Goal: Task Accomplishment & Management: Use online tool/utility

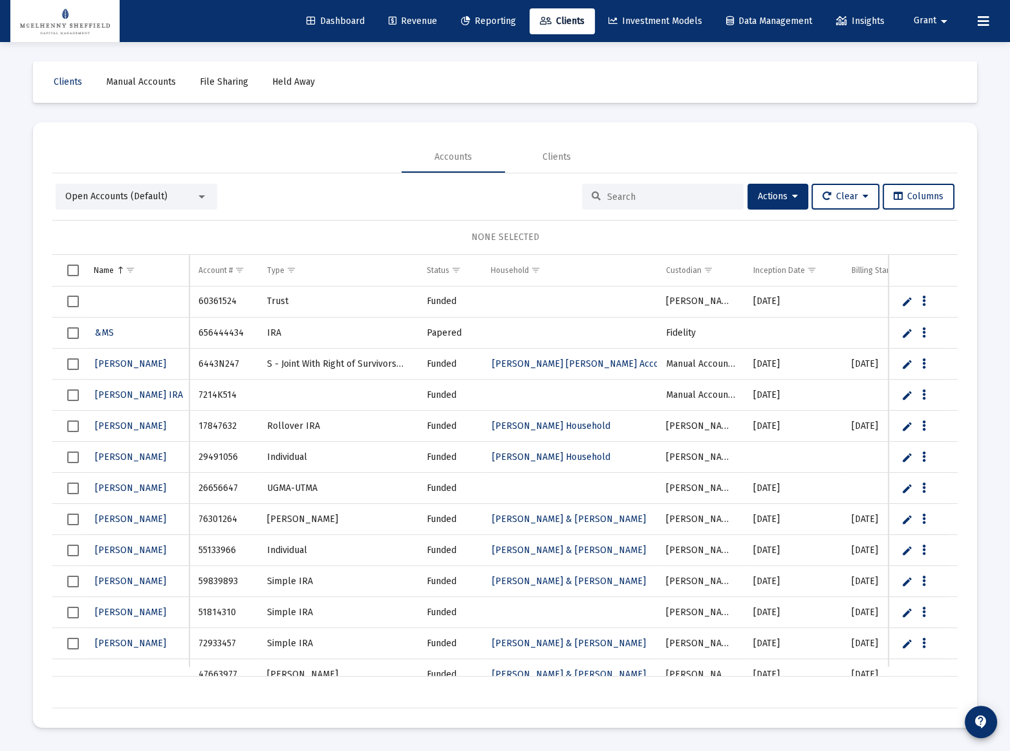
click at [307, 25] on span "Dashboard" at bounding box center [336, 21] width 58 height 11
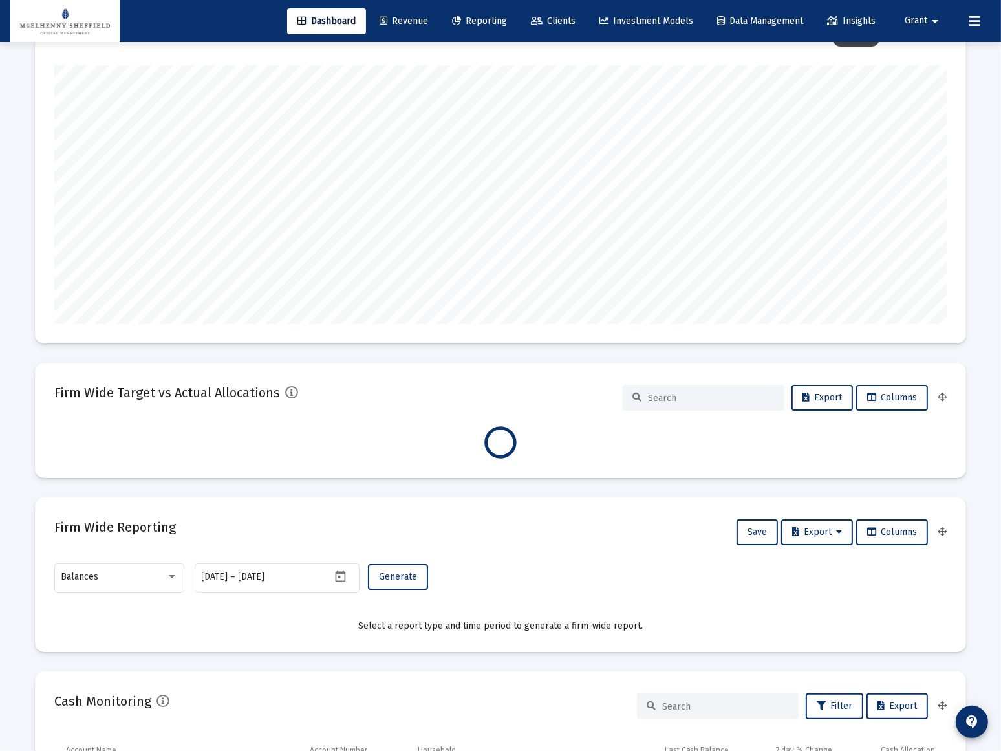
scroll to position [176, 0]
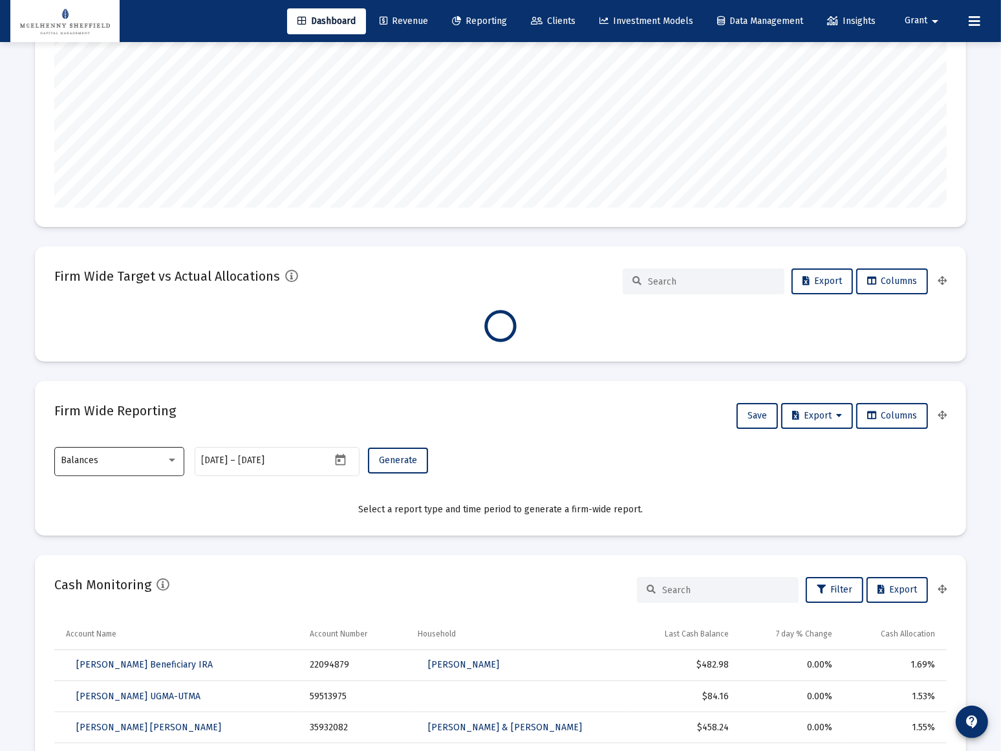
click at [148, 451] on div "Balances" at bounding box center [119, 460] width 116 height 32
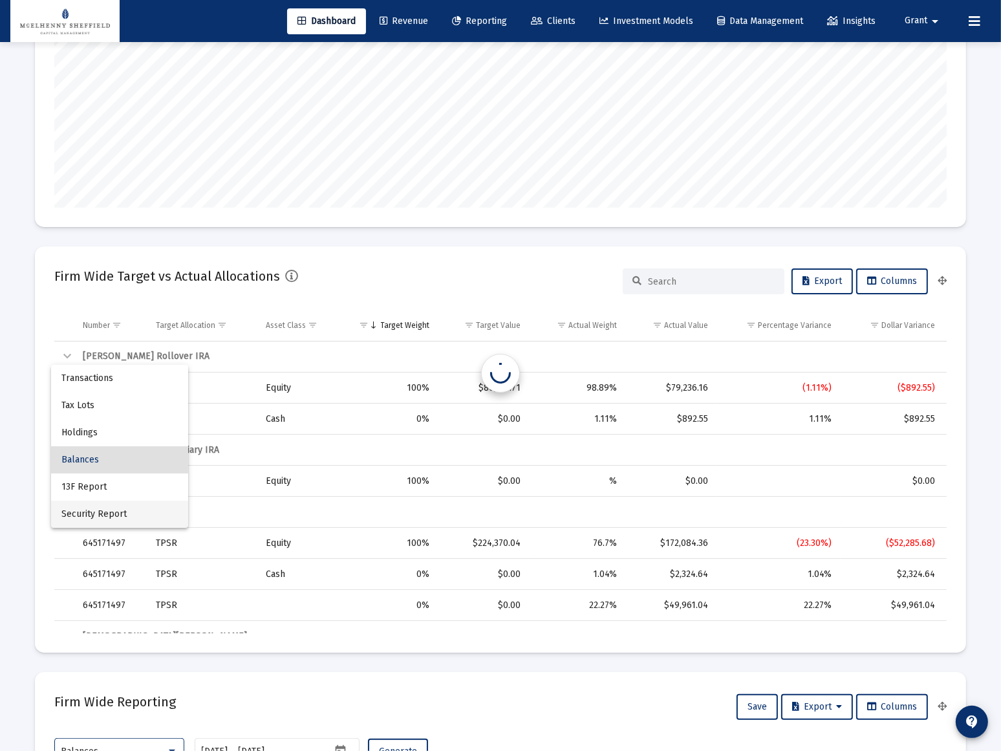
scroll to position [259, 417]
click at [87, 375] on span "Transactions" at bounding box center [119, 378] width 116 height 27
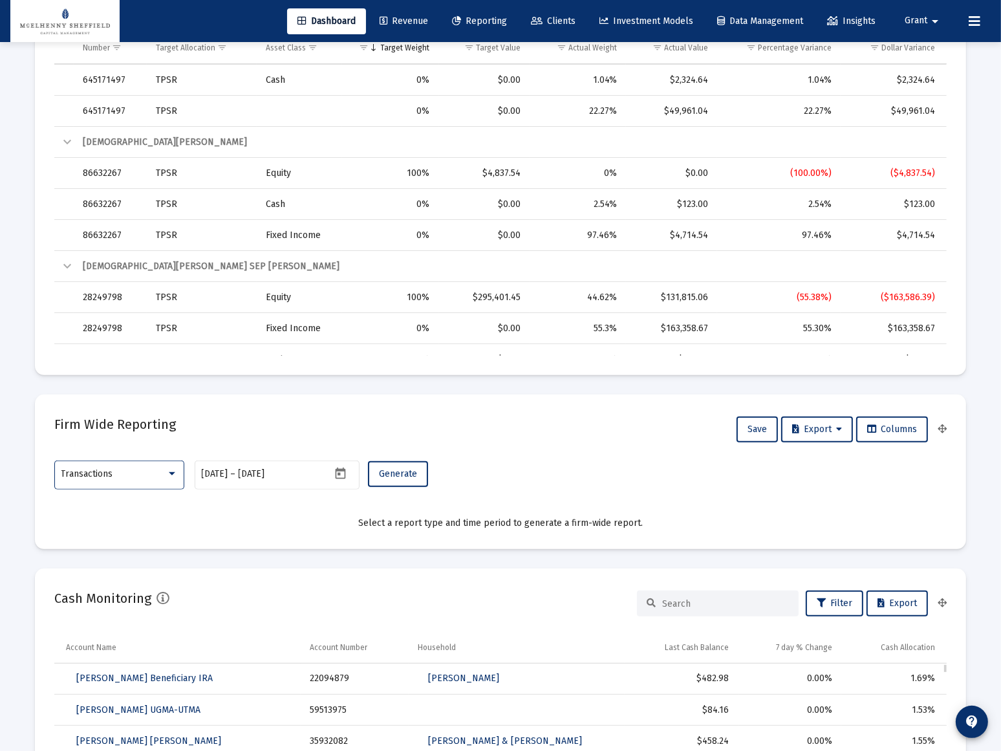
scroll to position [475, 0]
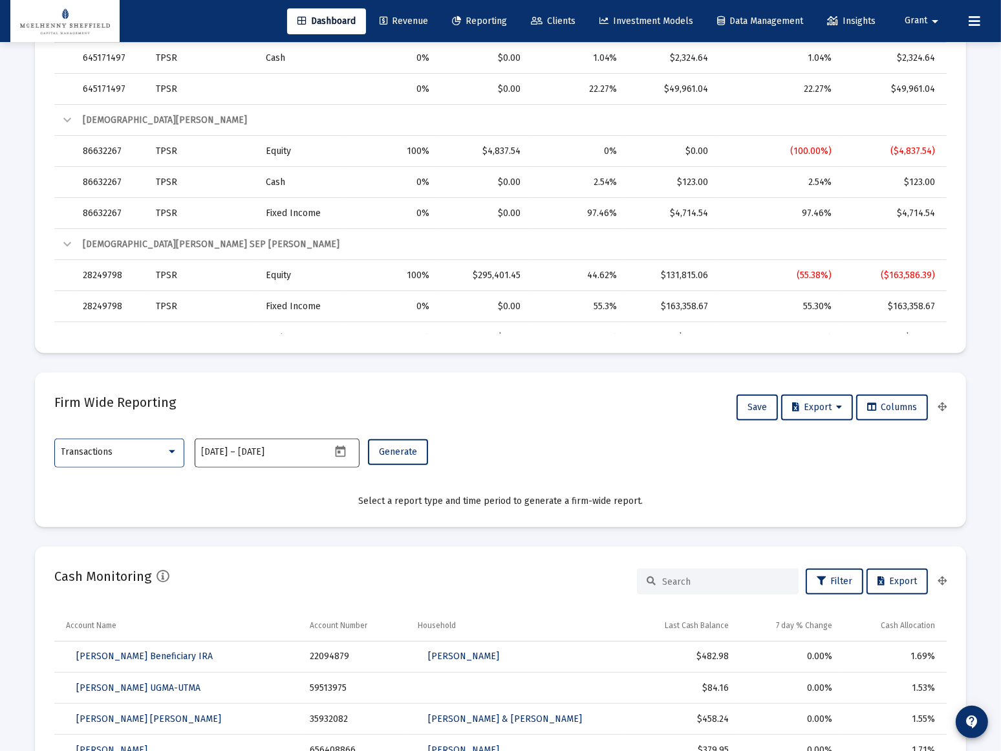
click at [342, 453] on icon "Open calendar" at bounding box center [341, 452] width 14 height 14
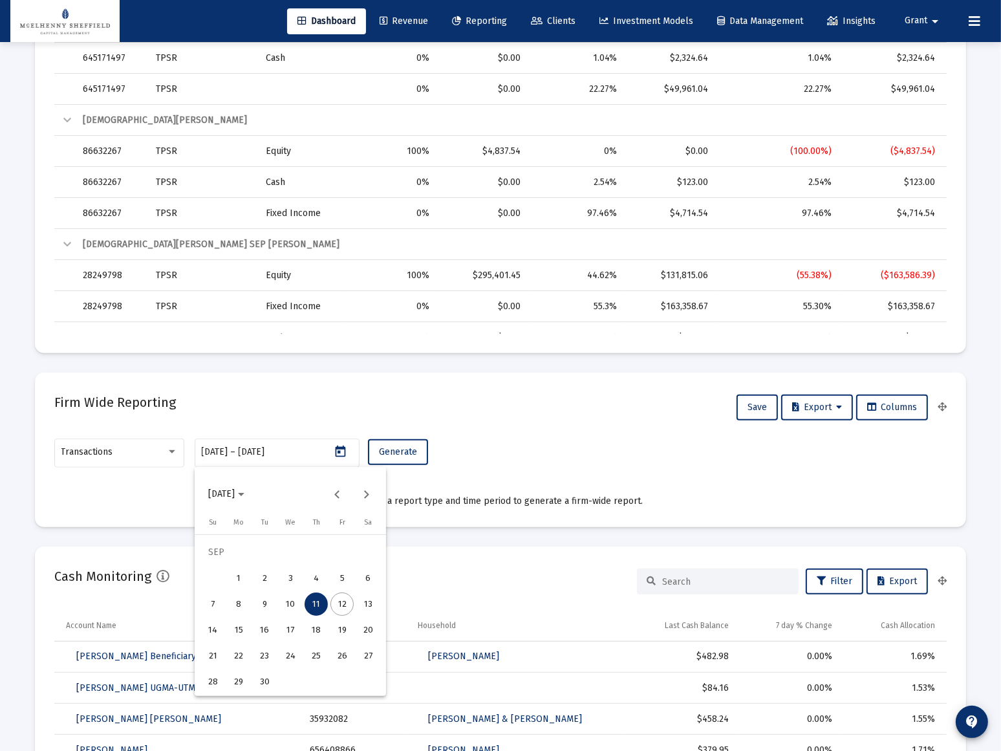
click at [234, 576] on div "1" at bounding box center [238, 578] width 23 height 23
type input "[DATE]"
click at [343, 605] on div "12" at bounding box center [342, 604] width 23 height 23
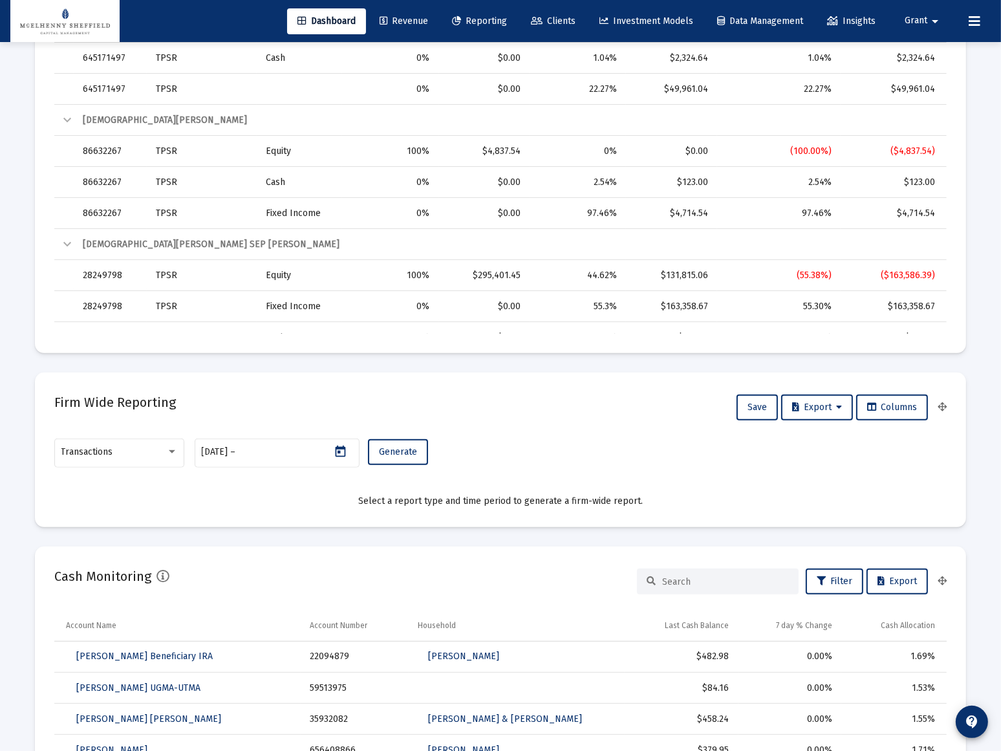
type input "[DATE]"
click at [401, 449] on span "Generate" at bounding box center [398, 451] width 38 height 11
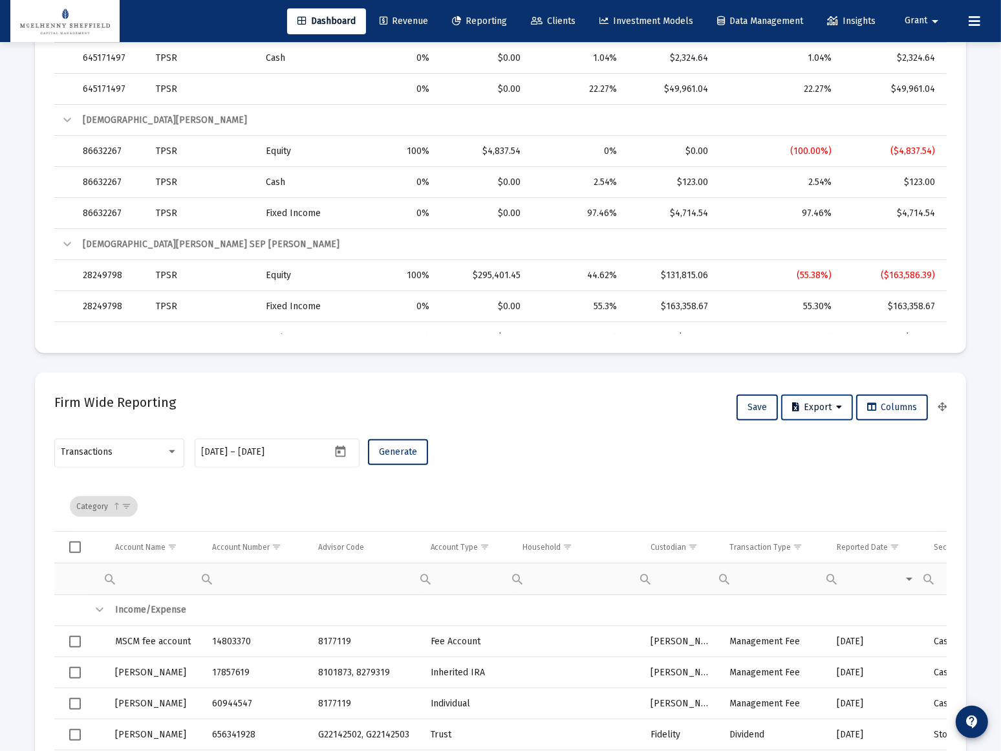
click at [823, 413] on button "Export" at bounding box center [817, 408] width 72 height 26
click at [822, 442] on button "Export All Rows" at bounding box center [821, 440] width 88 height 31
click at [924, 23] on span "Grant" at bounding box center [916, 21] width 23 height 11
click at [939, 76] on button "Logout" at bounding box center [926, 86] width 77 height 31
